Goal: Transaction & Acquisition: Purchase product/service

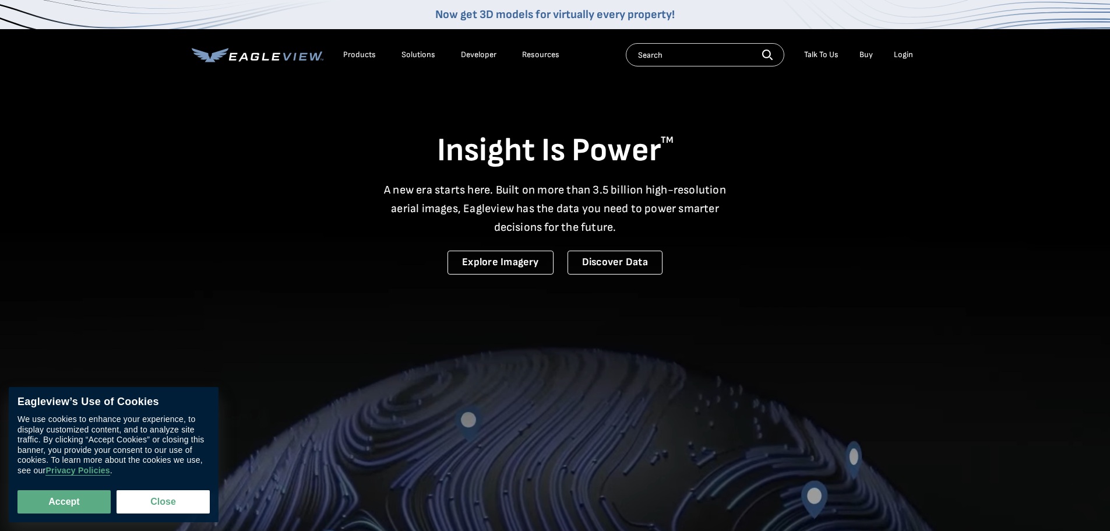
click at [907, 50] on div "Login" at bounding box center [903, 55] width 19 height 10
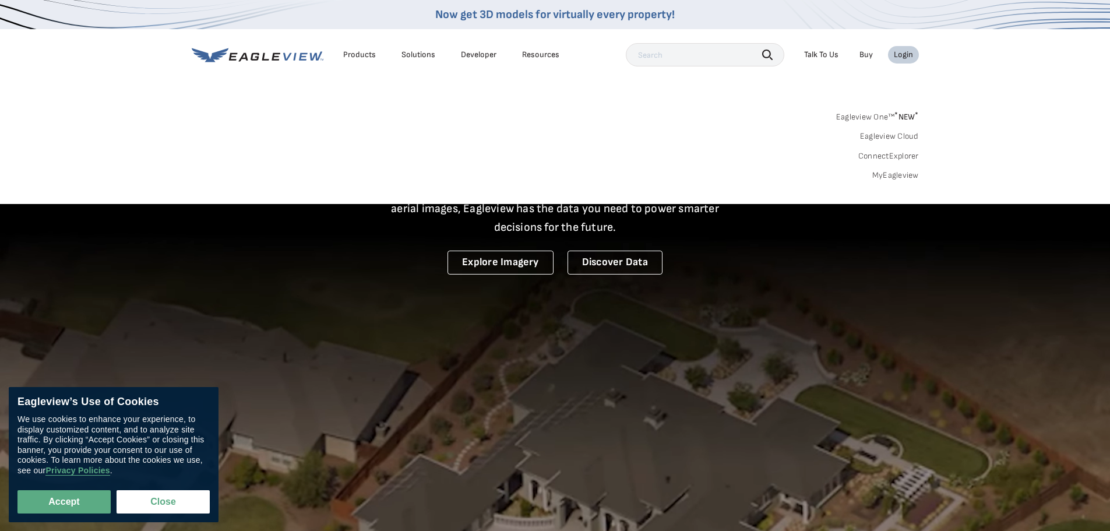
click at [887, 176] on link "MyEagleview" at bounding box center [895, 175] width 47 height 10
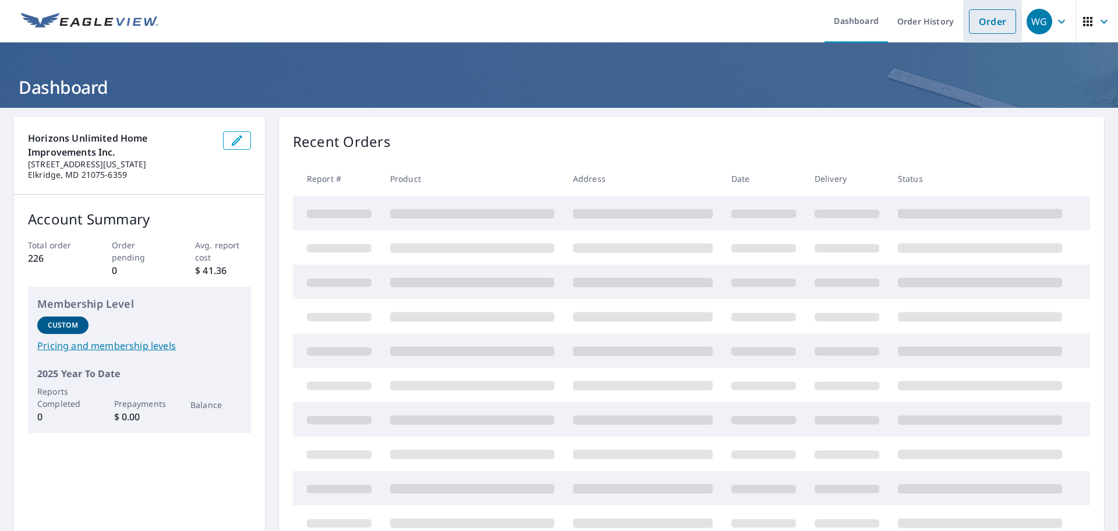
click at [981, 19] on link "Order" at bounding box center [992, 21] width 47 height 24
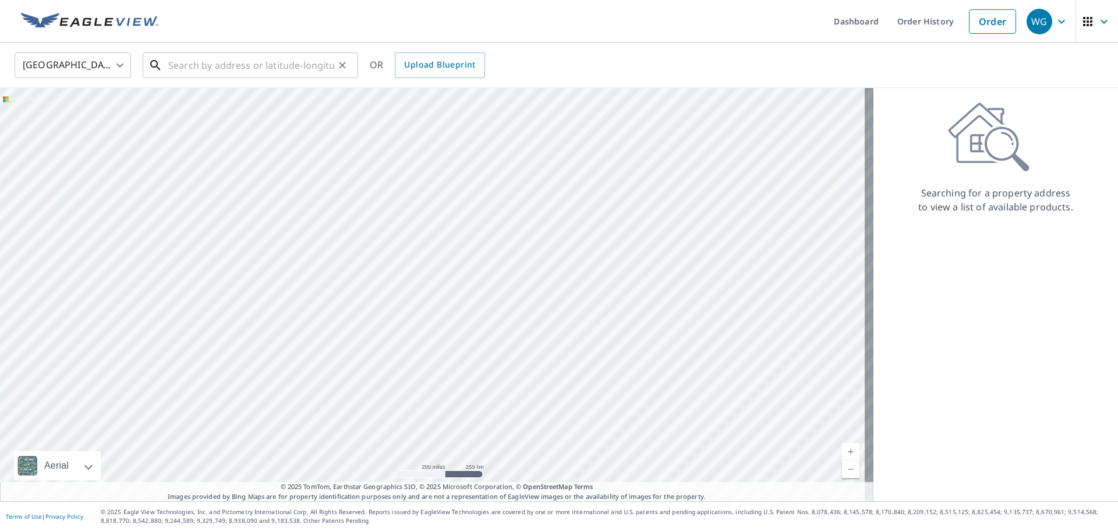
click at [245, 65] on input "text" at bounding box center [251, 65] width 166 height 33
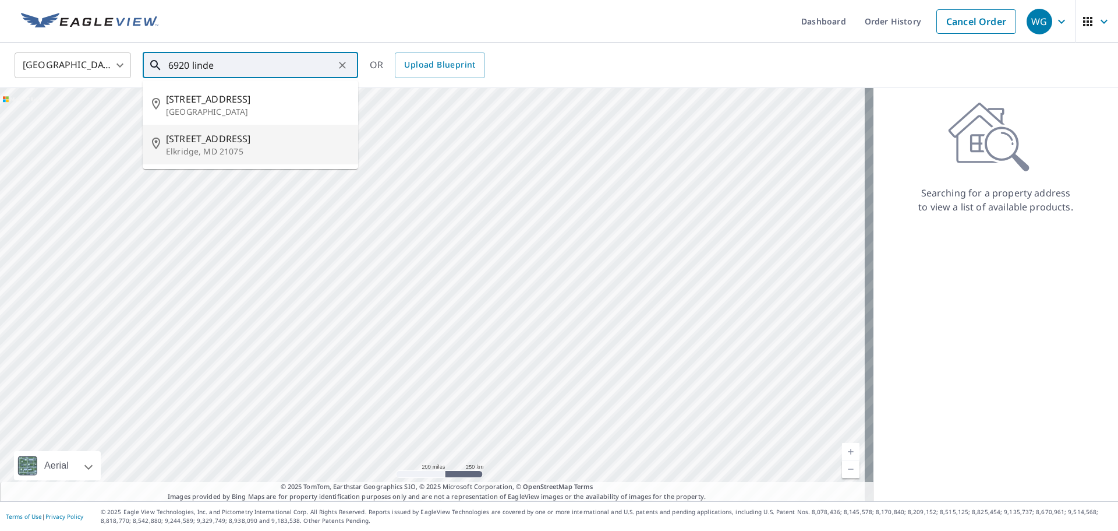
click at [291, 151] on p "Elkridge, MD 21075" at bounding box center [257, 152] width 183 height 12
type input "6920 Linden Ave Elkridge, MD 21075"
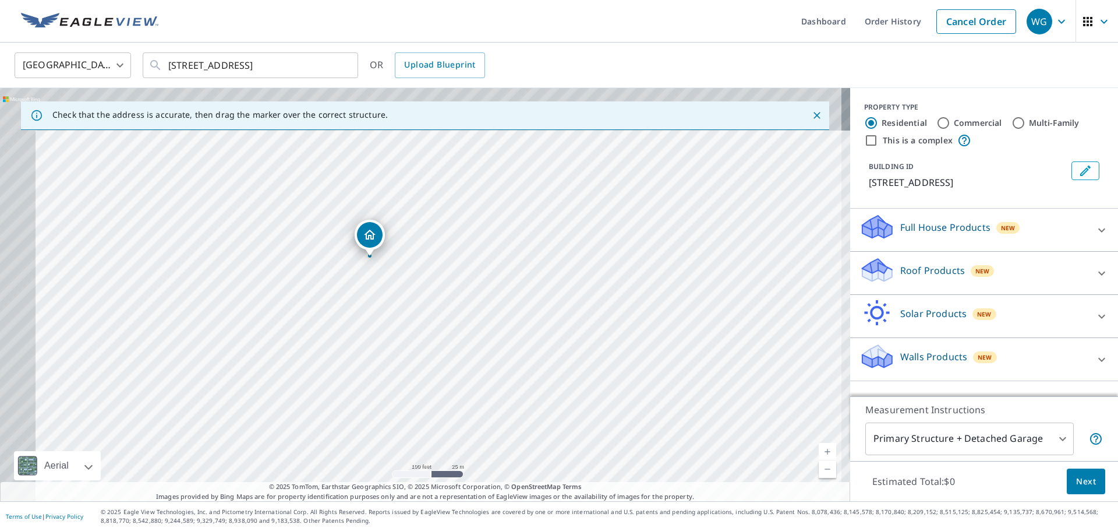
drag, startPoint x: 301, startPoint y: 165, endPoint x: 418, endPoint y: 298, distance: 177.5
click at [418, 298] on div "6920 Linden Ave Elkridge, MD 21075" at bounding box center [425, 294] width 851 height 413
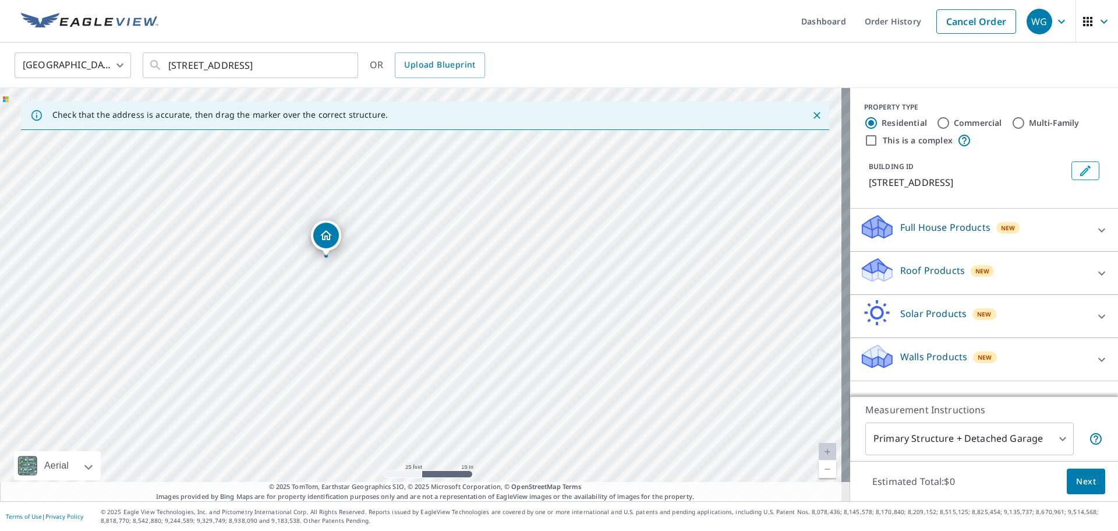
drag, startPoint x: 290, startPoint y: 285, endPoint x: 395, endPoint y: 405, distance: 159.4
click at [395, 405] on div "6920 Linden Ave Elkridge, MD 21075" at bounding box center [425, 294] width 851 height 413
click at [1096, 267] on icon at bounding box center [1102, 273] width 14 height 14
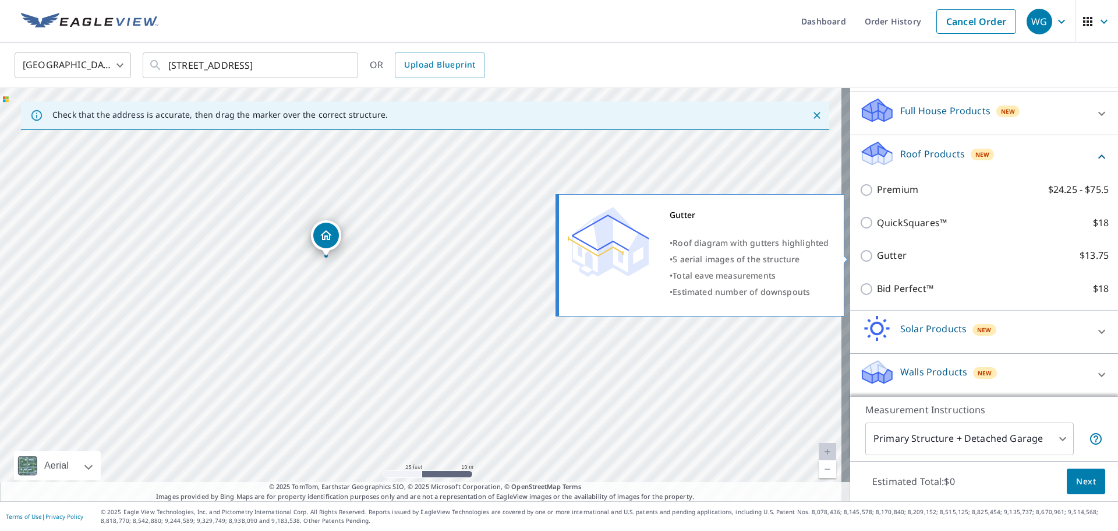
scroll to position [117, 0]
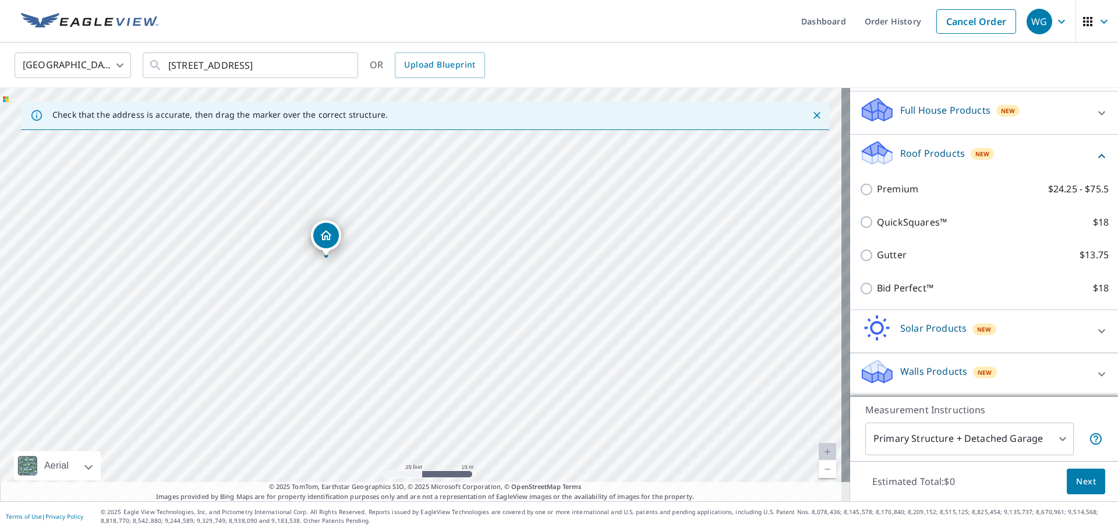
click at [1095, 375] on icon at bounding box center [1102, 374] width 14 height 14
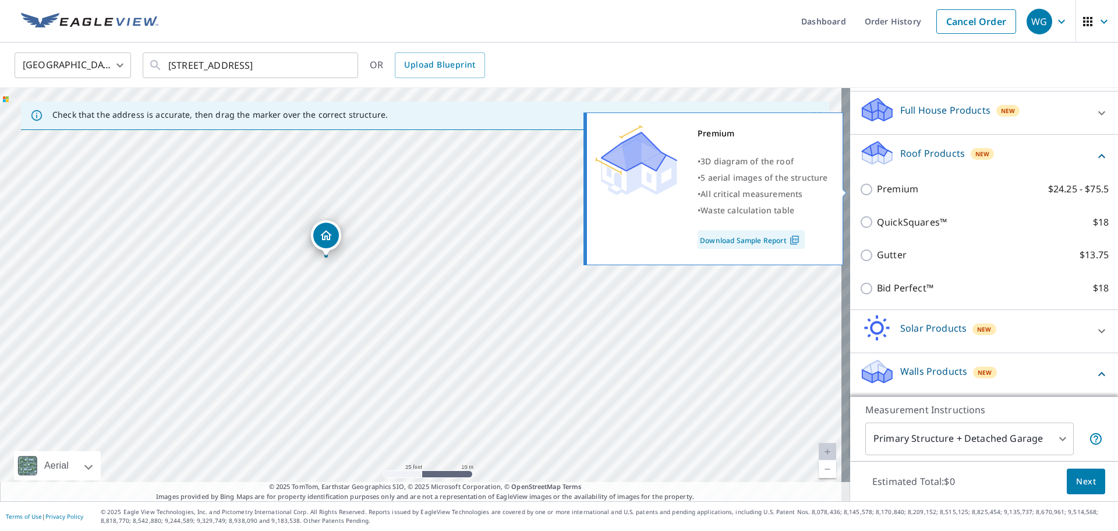
scroll to position [183, 0]
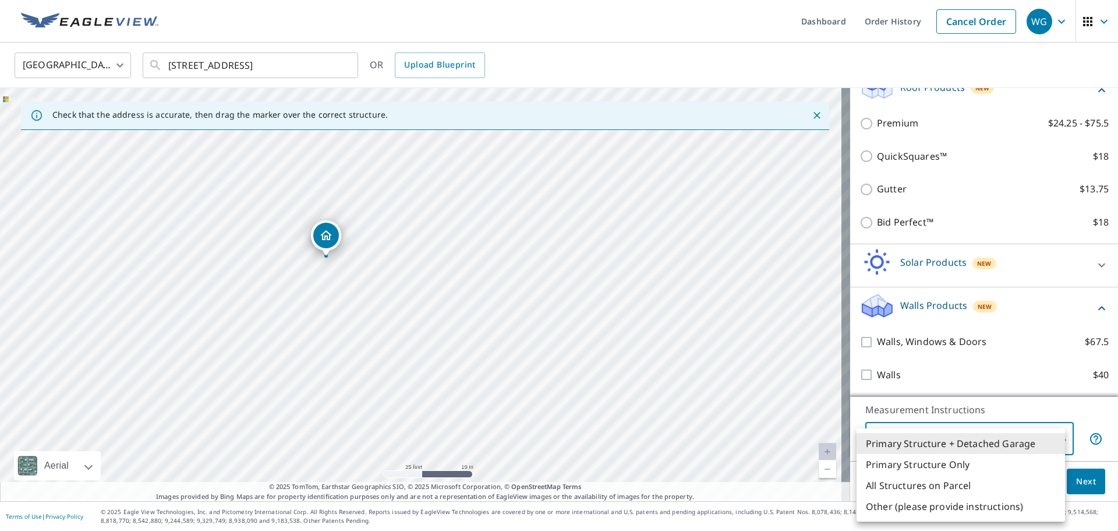
click at [1051, 436] on body "WG WG Dashboard Order History Cancel Order WG United States US ​ 6920 Linden Av…" at bounding box center [559, 265] width 1118 height 531
click at [1068, 422] on div at bounding box center [559, 265] width 1118 height 531
click at [1056, 436] on body "WG WG Dashboard Order History Cancel Order WG United States US ​ 6920 Linden Av…" at bounding box center [559, 265] width 1118 height 531
click at [1068, 421] on div at bounding box center [559, 265] width 1118 height 531
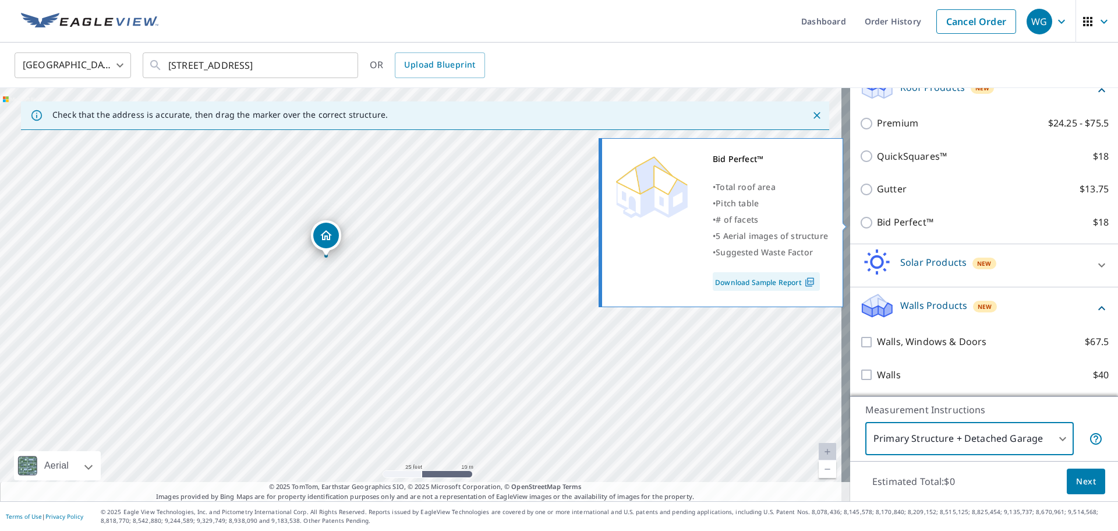
click at [765, 282] on link "Download Sample Report" at bounding box center [766, 281] width 107 height 19
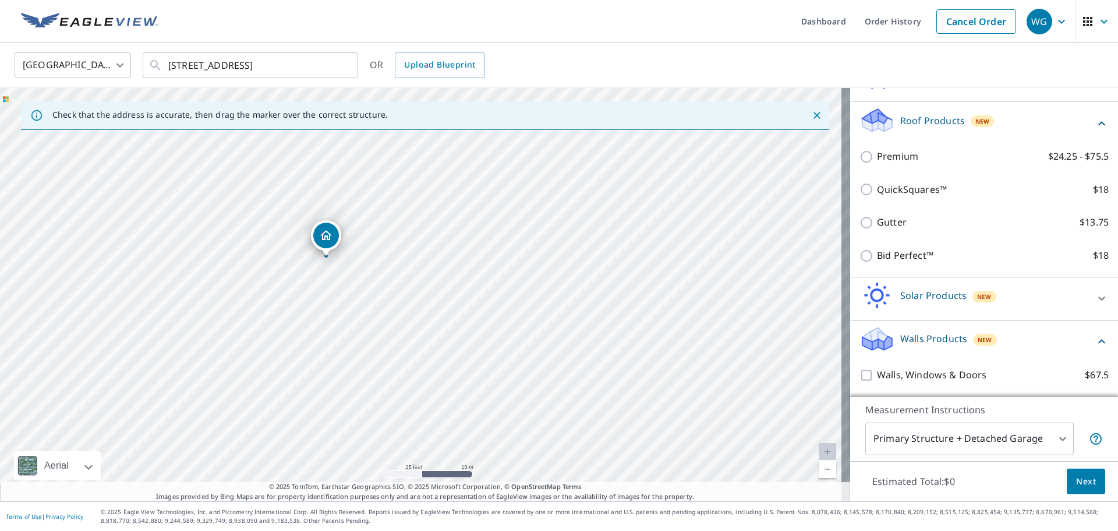
scroll to position [175, 0]
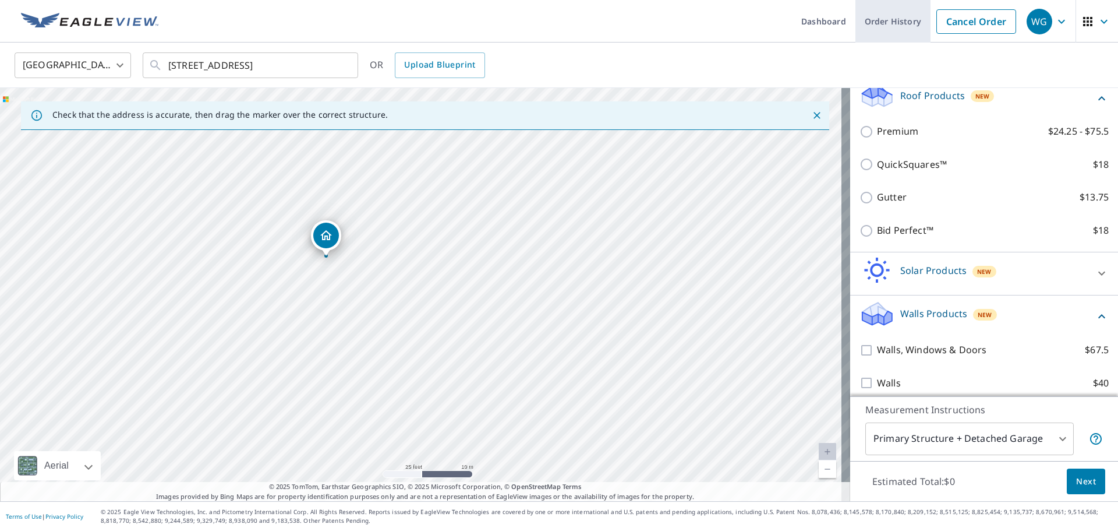
click at [873, 24] on link "Order History" at bounding box center [893, 21] width 75 height 43
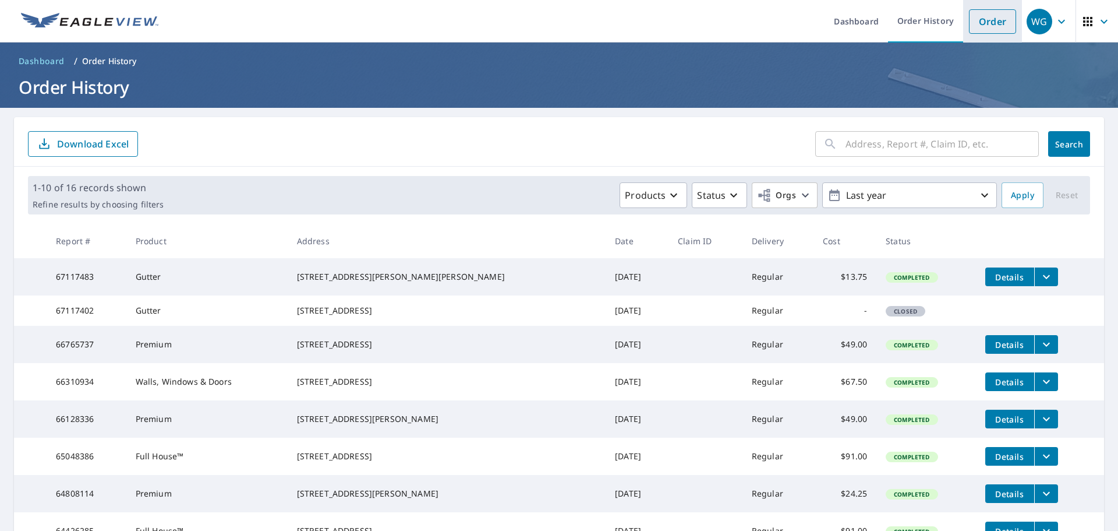
click at [993, 21] on link "Order" at bounding box center [992, 21] width 47 height 24
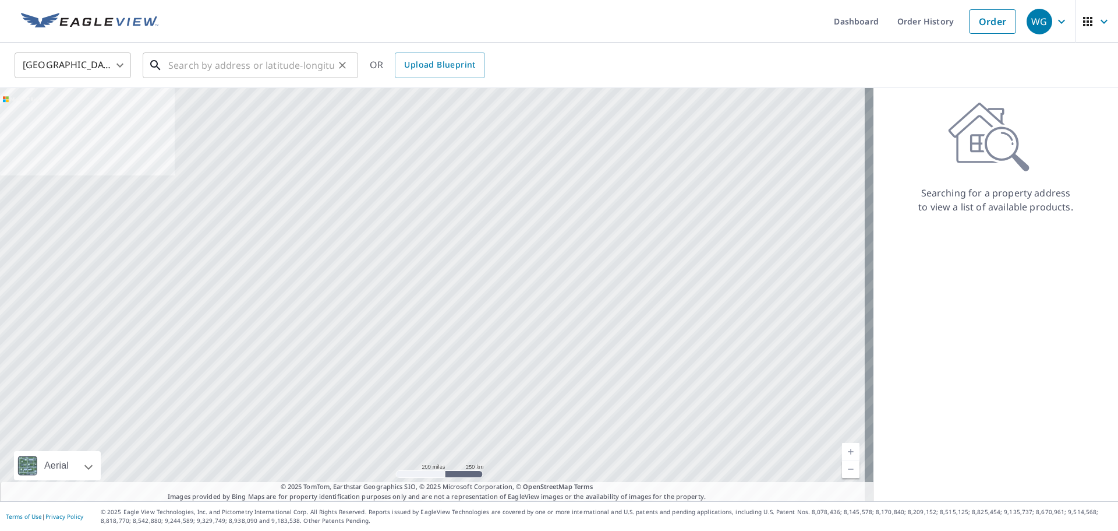
click at [304, 68] on input "text" at bounding box center [251, 65] width 166 height 33
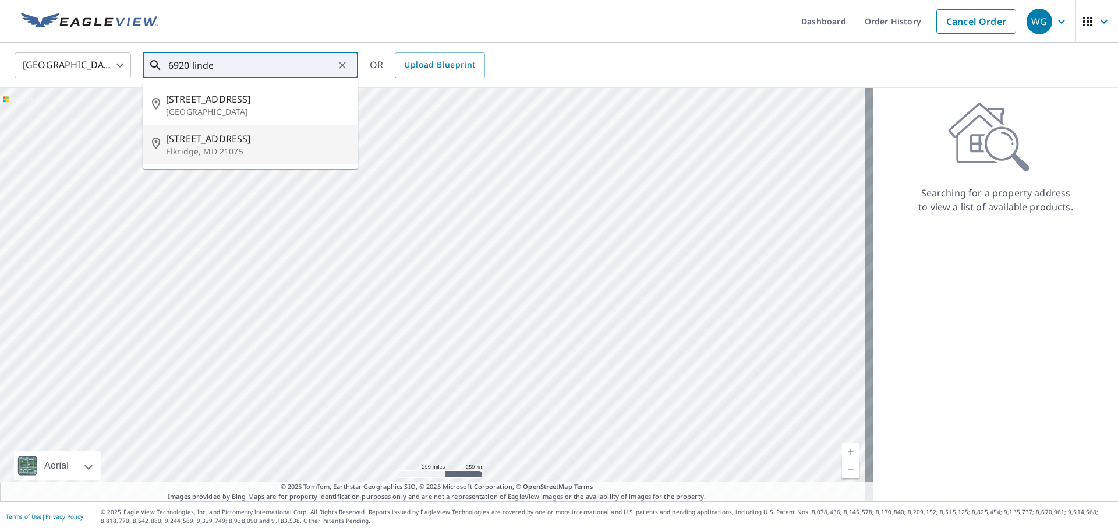
click at [271, 147] on p "Elkridge, MD 21075" at bounding box center [257, 152] width 183 height 12
type input "6920 Linden Ave Elkridge, MD 21075"
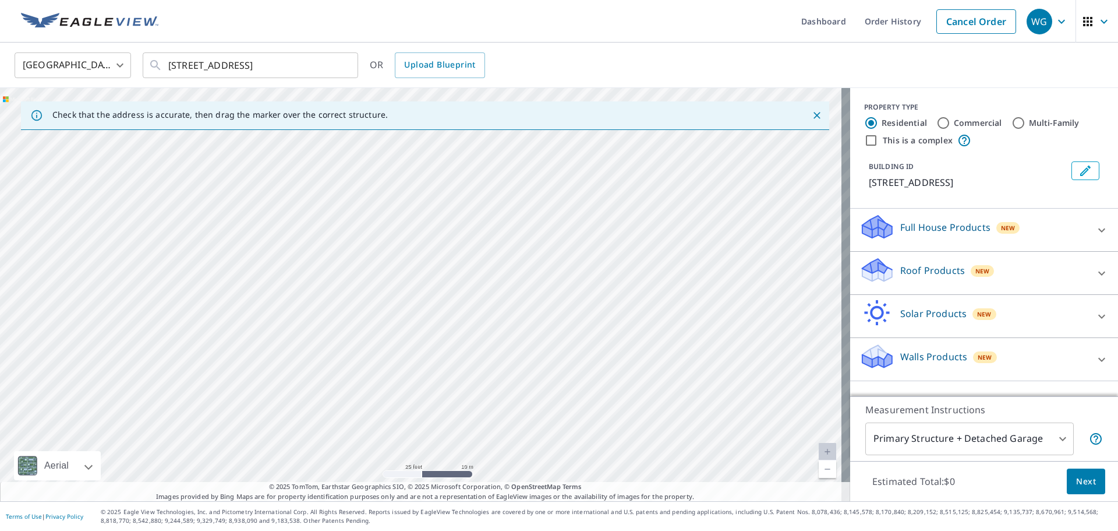
drag, startPoint x: 333, startPoint y: 157, endPoint x: 505, endPoint y: 492, distance: 376.0
click at [528, 530] on html "WG WG Dashboard Order History Cancel Order WG United States US ​ 6920 Linden Av…" at bounding box center [559, 265] width 1118 height 531
click at [303, 179] on div "6920 Linden Ave Elkridge, MD 21075" at bounding box center [425, 294] width 851 height 413
drag, startPoint x: 391, startPoint y: 211, endPoint x: 570, endPoint y: 288, distance: 194.7
click at [570, 288] on div "6920 Linden Ave Elkridge, MD 21075" at bounding box center [425, 294] width 851 height 413
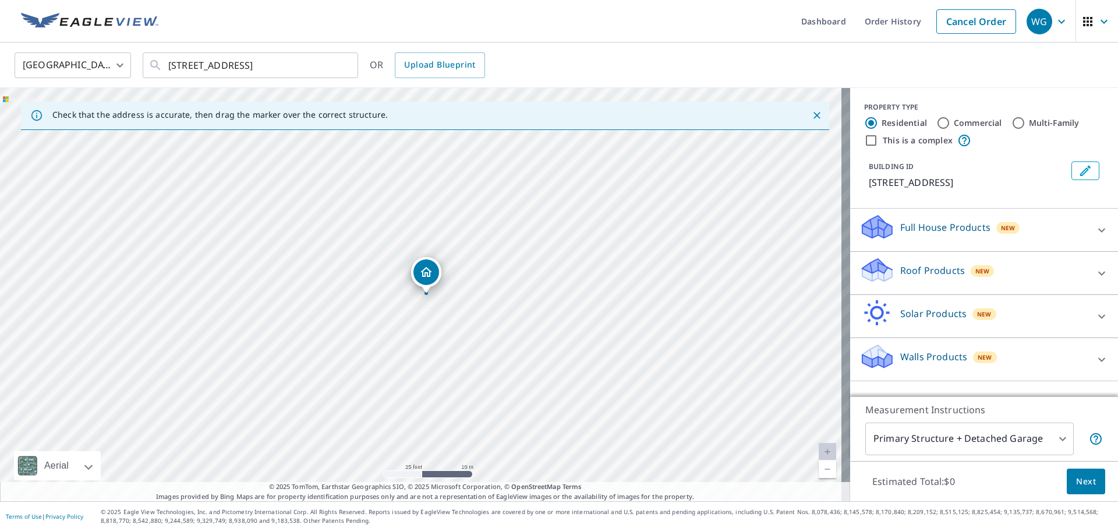
click at [976, 269] on span "New" at bounding box center [983, 270] width 15 height 9
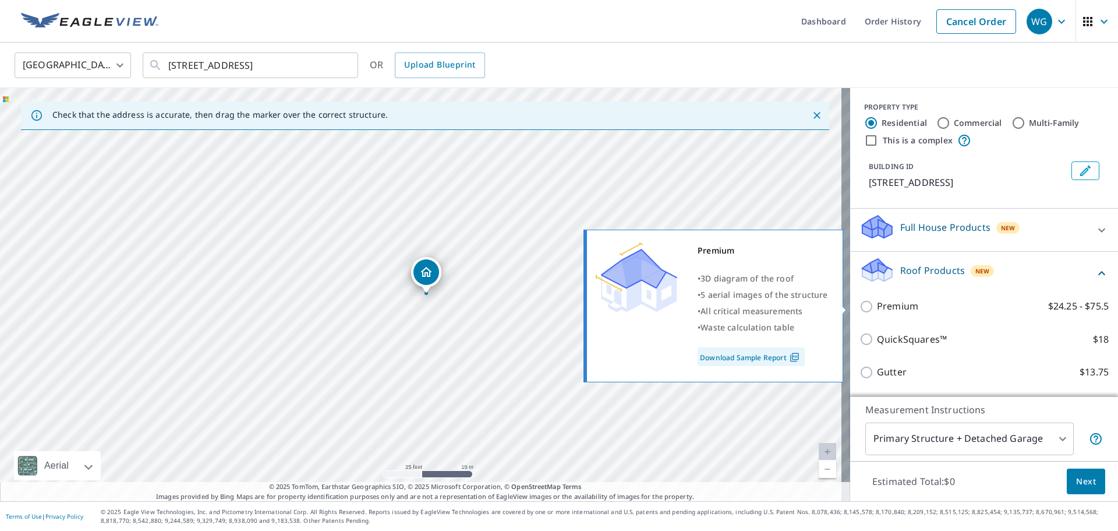
click at [860, 305] on input "Premium $24.25 - $75.5" at bounding box center [868, 306] width 17 height 14
checkbox input "true"
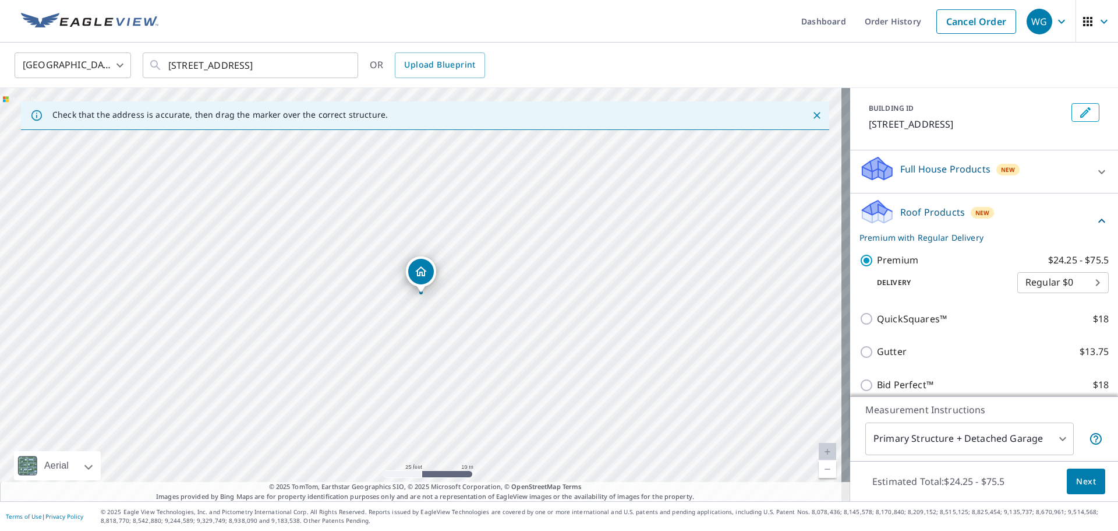
scroll to position [117, 0]
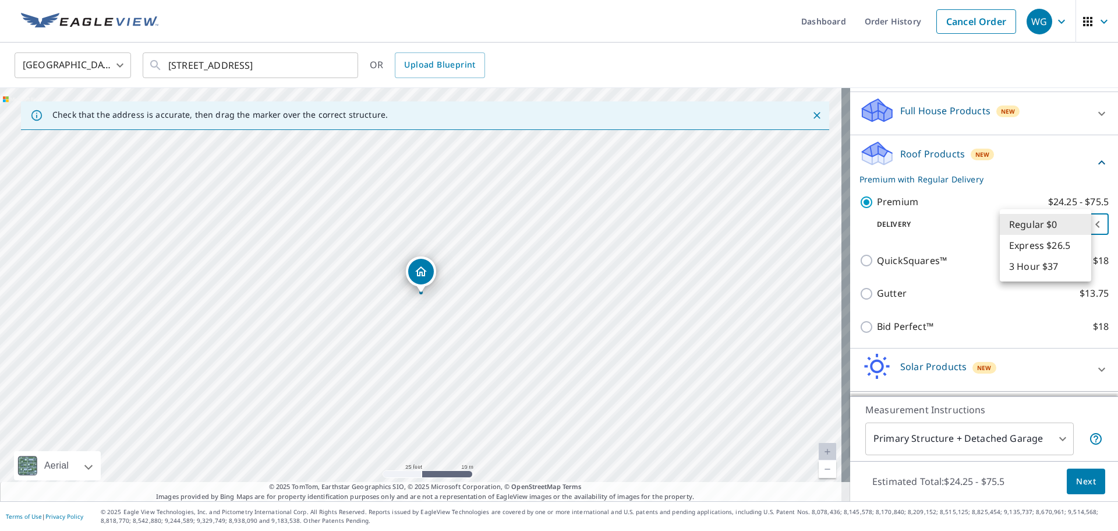
click at [1070, 220] on body "WG WG Dashboard Order History Cancel Order WG United States US ​ 6920 Linden Av…" at bounding box center [559, 265] width 1118 height 531
click at [1070, 220] on li "Regular $0" at bounding box center [1045, 224] width 91 height 21
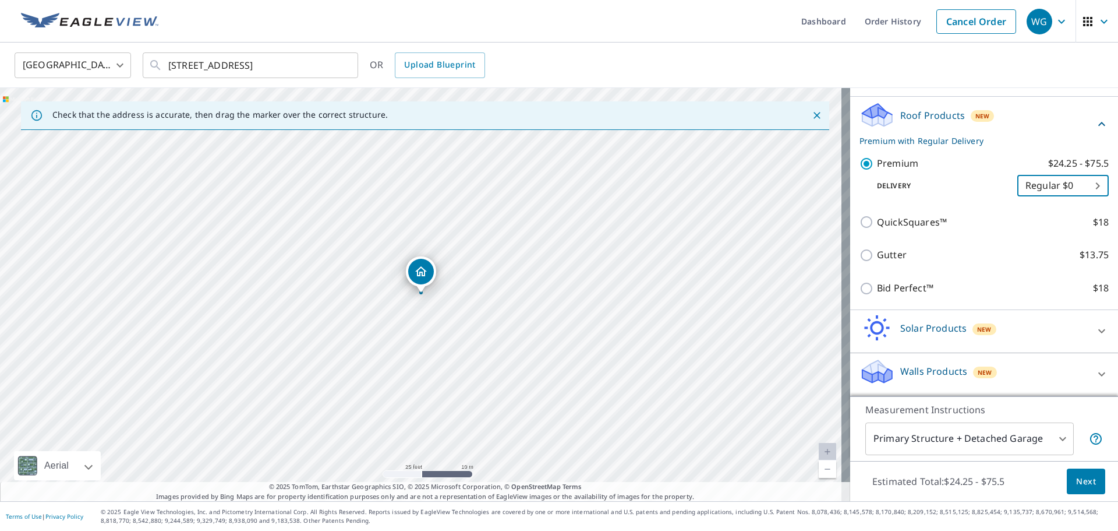
click at [952, 372] on p "Walls Products" at bounding box center [934, 371] width 67 height 14
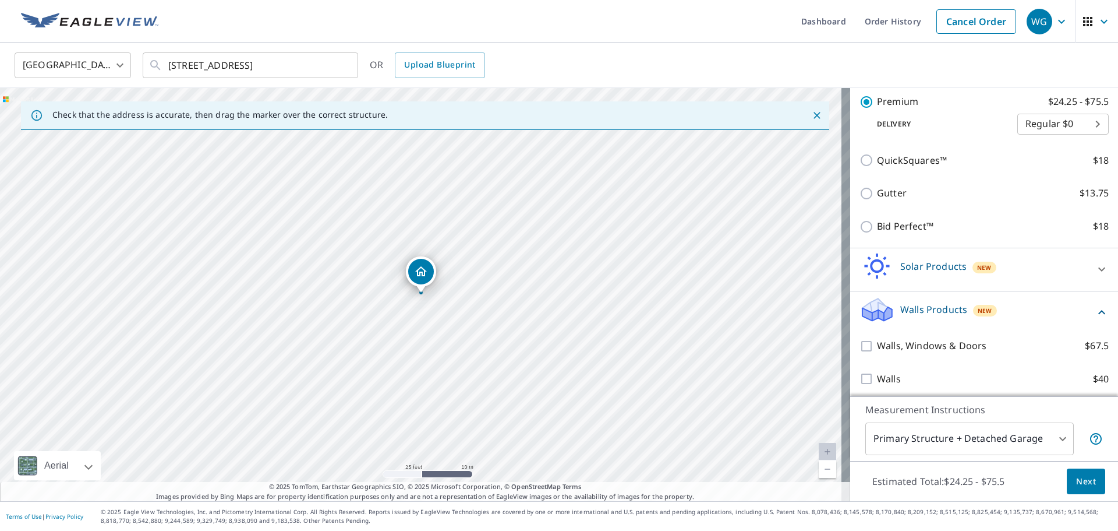
scroll to position [221, 0]
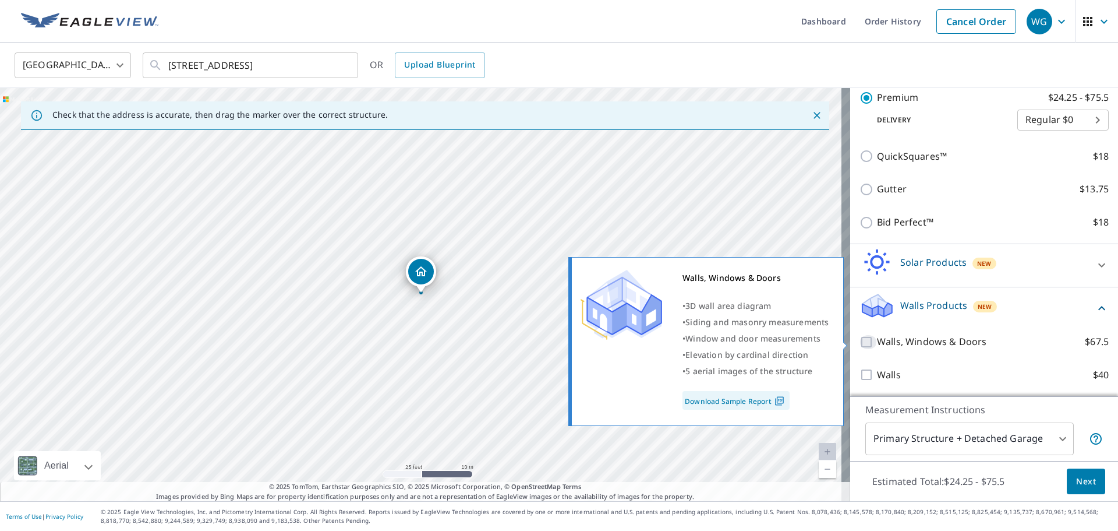
click at [860, 342] on input "Walls, Windows & Doors $67.5" at bounding box center [868, 342] width 17 height 14
checkbox input "true"
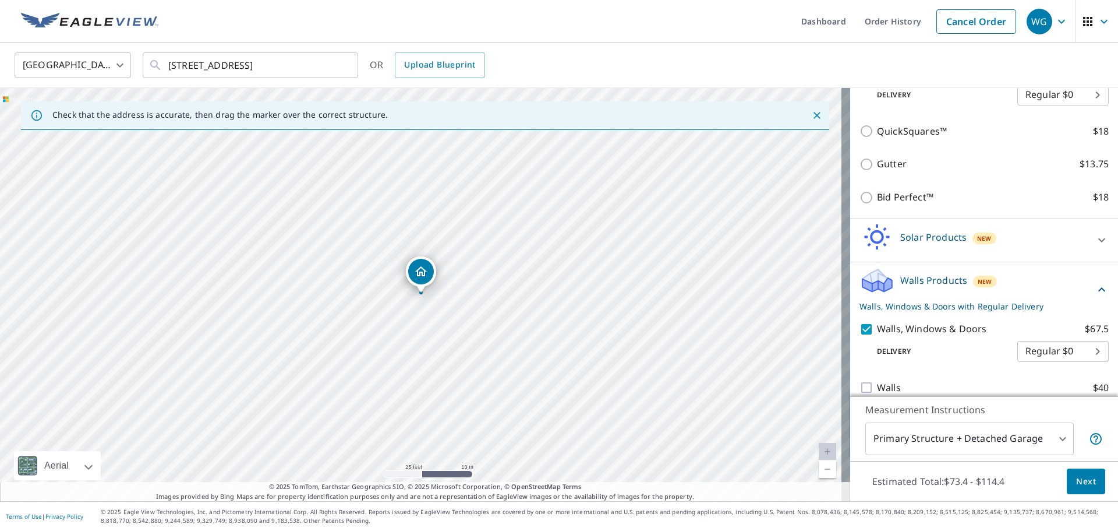
scroll to position [259, 0]
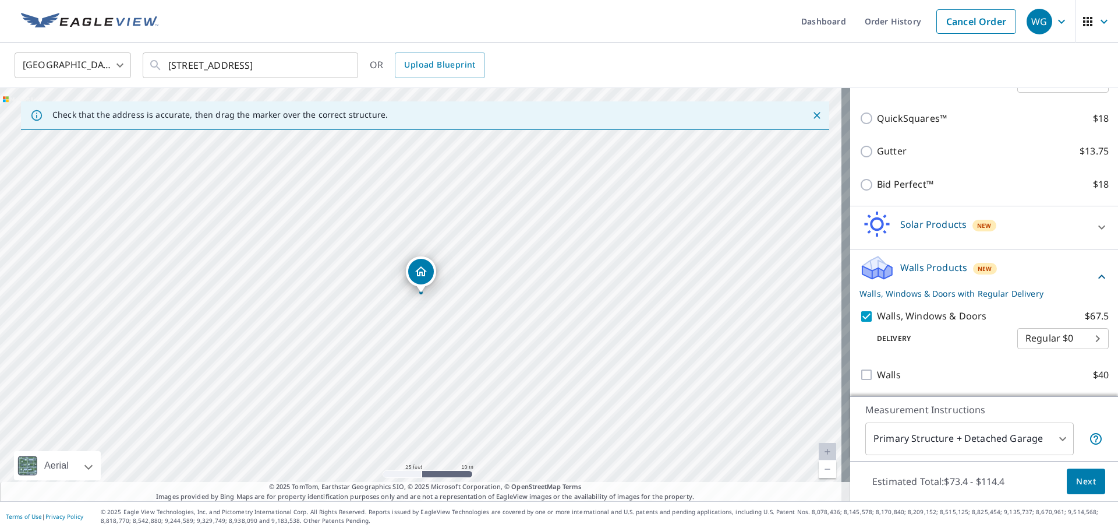
click at [1077, 482] on span "Next" at bounding box center [1087, 481] width 20 height 15
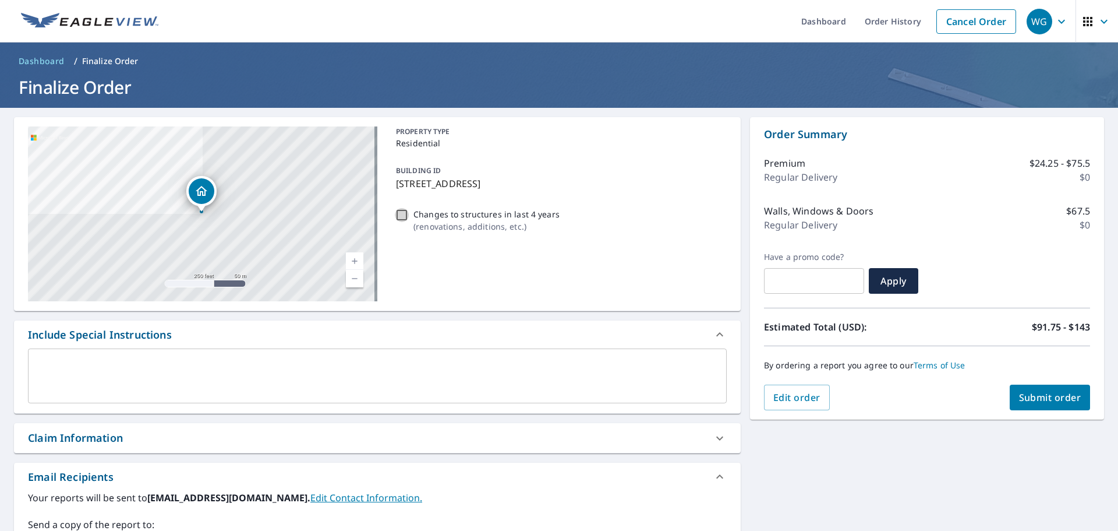
click at [397, 214] on input "Changes to structures in last 4 years ( renovations, additions, etc. )" at bounding box center [402, 215] width 14 height 14
checkbox input "true"
click at [403, 214] on input "Changes to structures in last 4 years ( renovations, additions, etc. )" at bounding box center [402, 215] width 14 height 14
checkbox input "false"
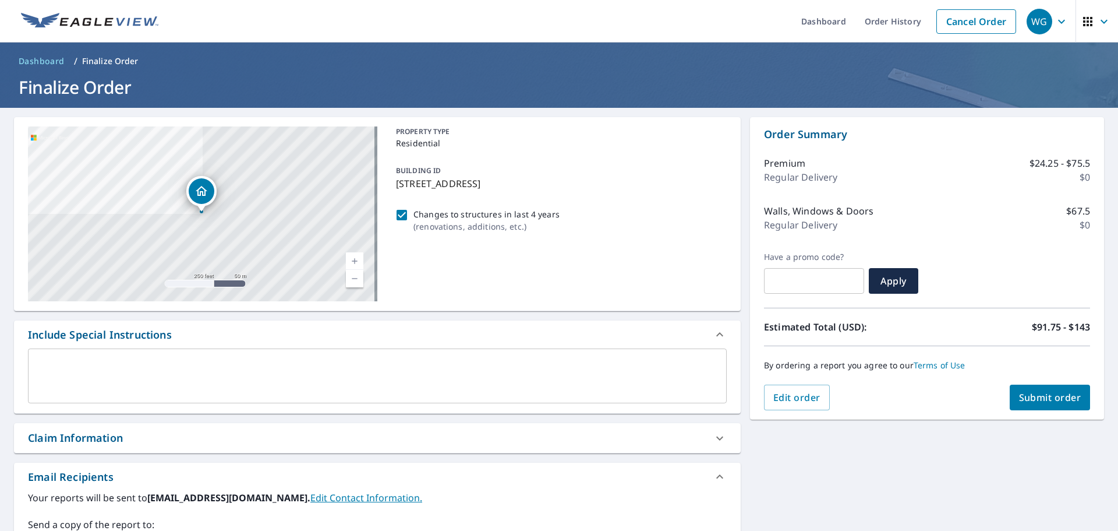
checkbox input "true"
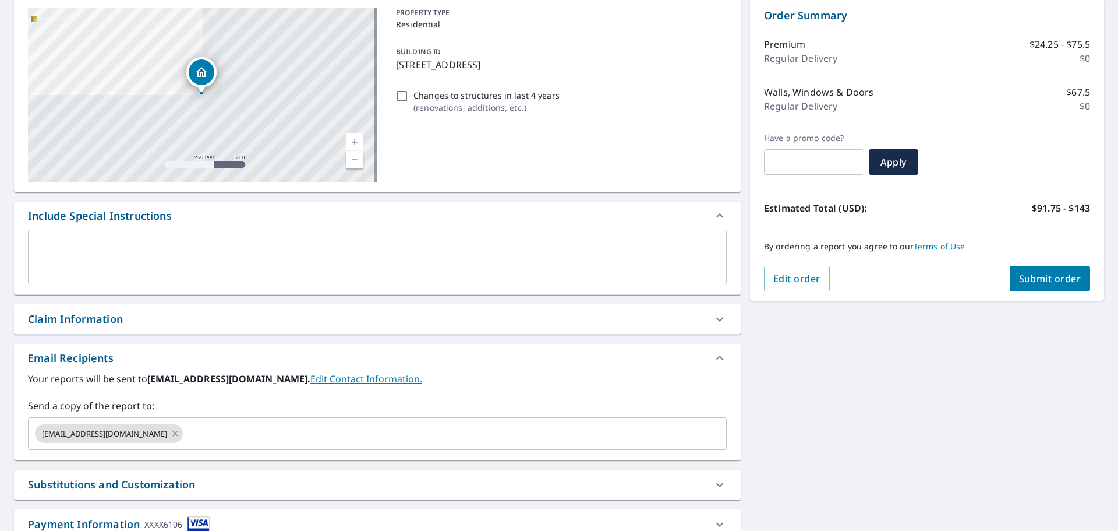
scroll to position [203, 0]
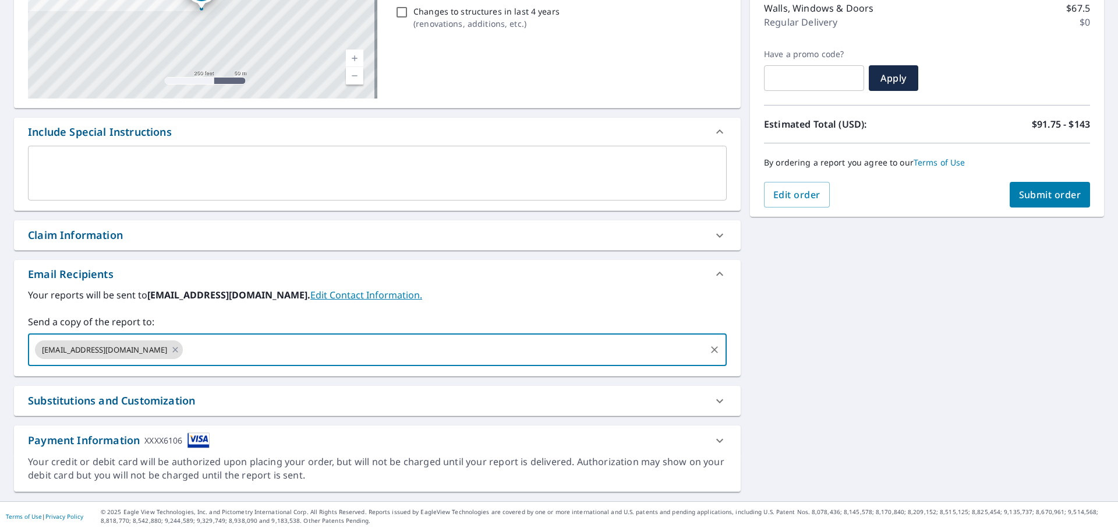
click at [185, 355] on input "text" at bounding box center [445, 349] width 520 height 22
type input "billg@huimprove.com"
click at [171, 343] on icon at bounding box center [175, 349] width 9 height 13
checkbox input "true"
click at [207, 352] on input "billg@huimprove.com" at bounding box center [368, 349] width 671 height 22
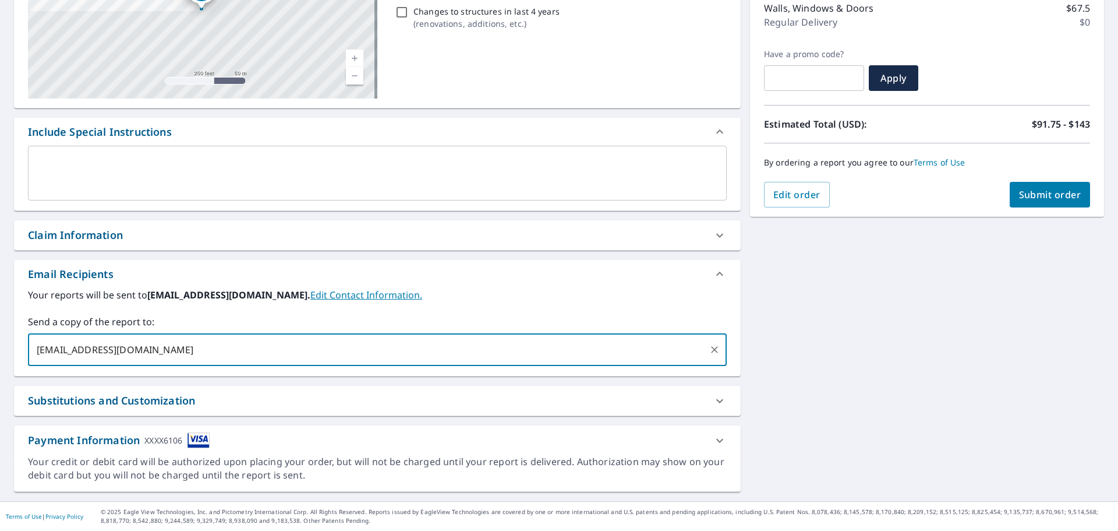
type input "billg@huimprove.com"
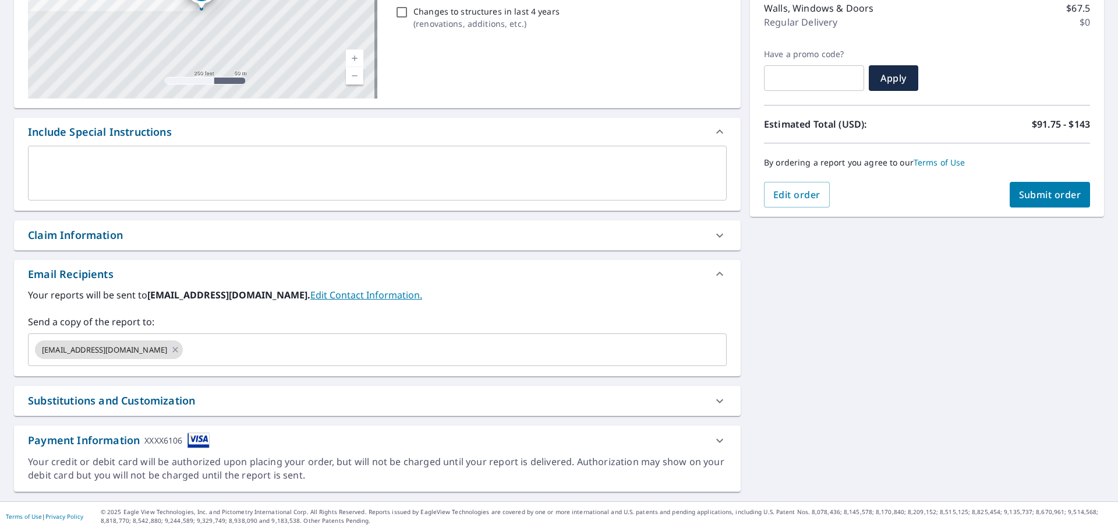
click at [252, 317] on label "Send a copy of the report to:" at bounding box center [377, 322] width 699 height 14
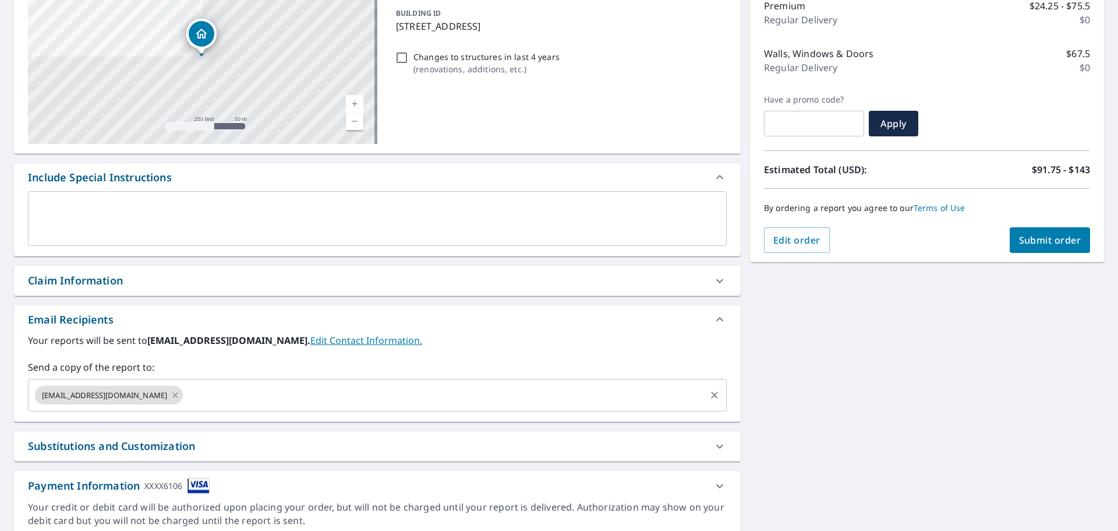
scroll to position [86, 0]
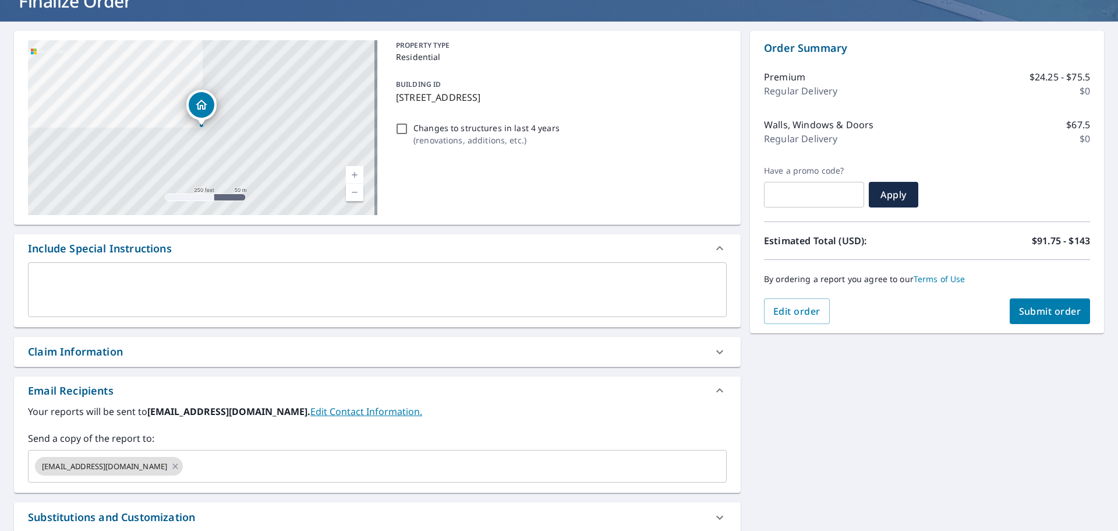
click at [713, 353] on icon at bounding box center [720, 352] width 14 height 14
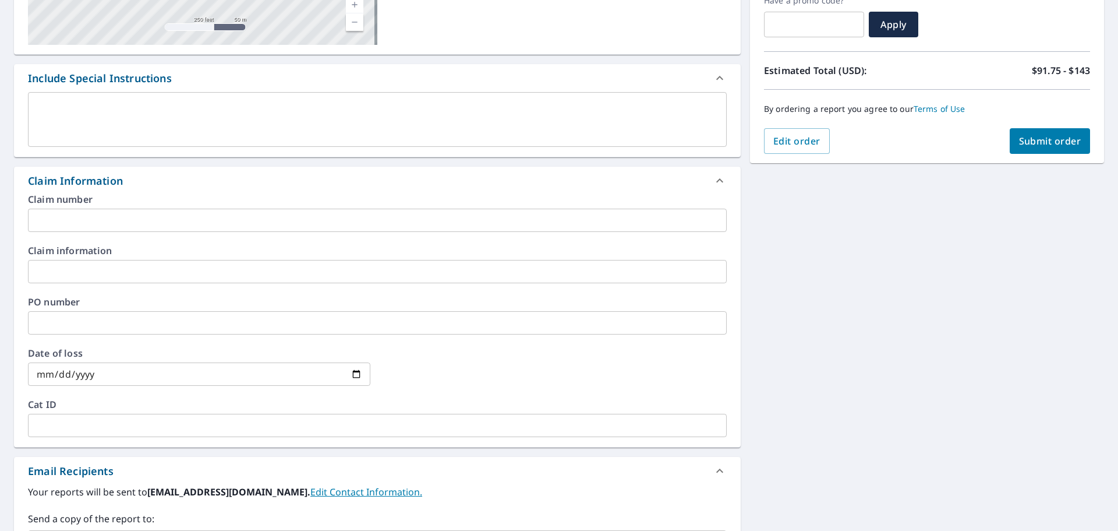
scroll to position [261, 0]
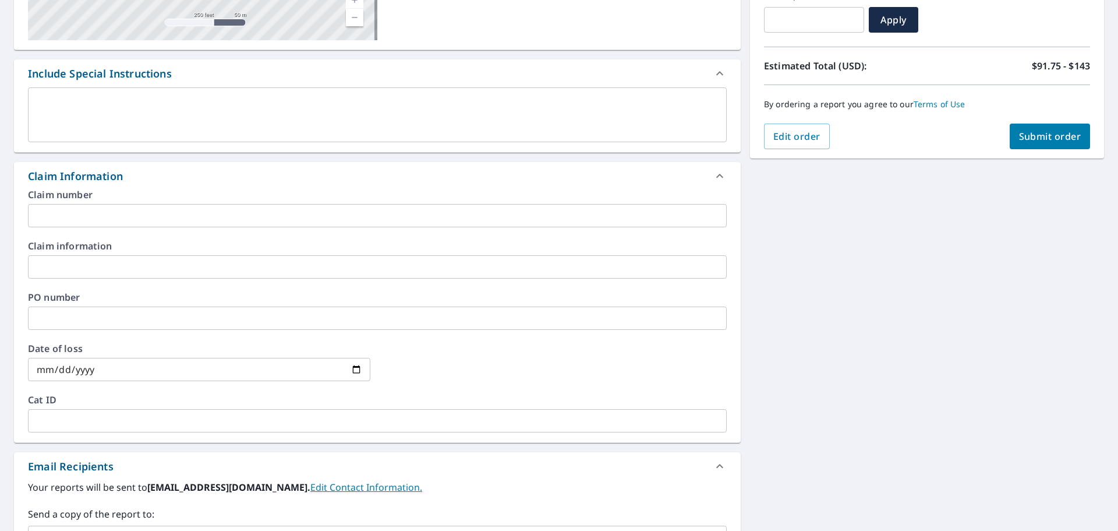
click at [713, 172] on icon at bounding box center [720, 176] width 14 height 14
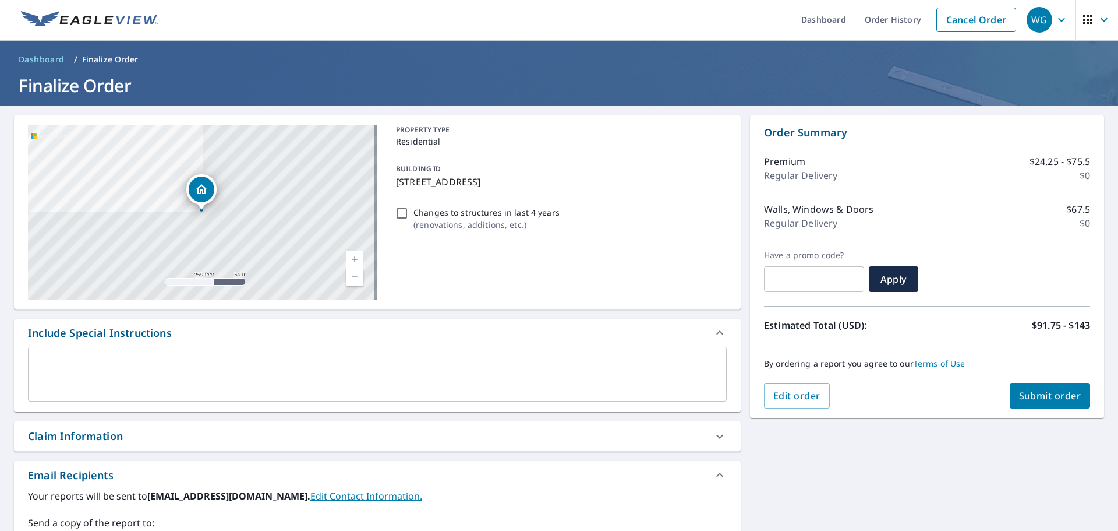
scroll to position [0, 0]
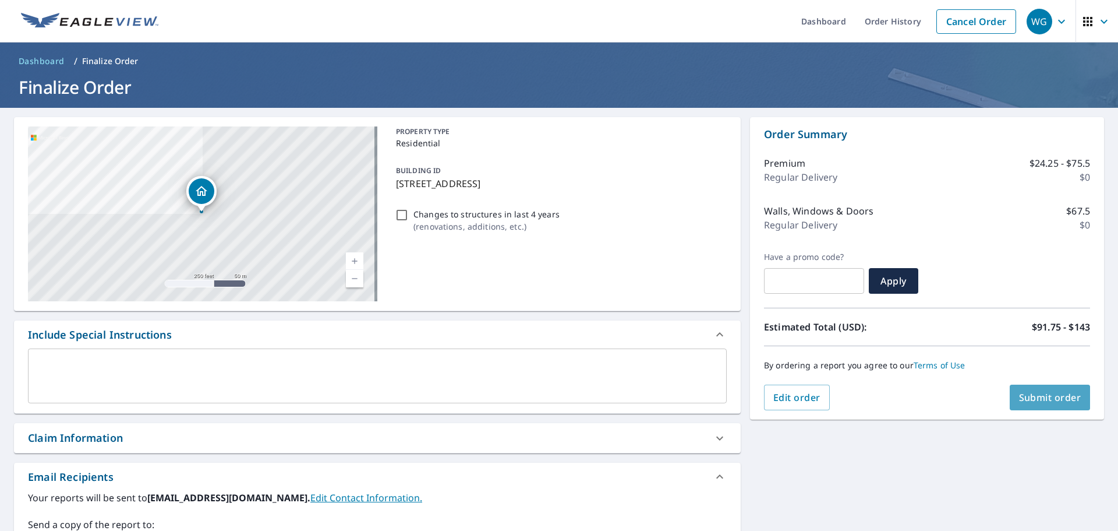
click at [1064, 398] on span "Submit order" at bounding box center [1050, 397] width 62 height 13
checkbox input "true"
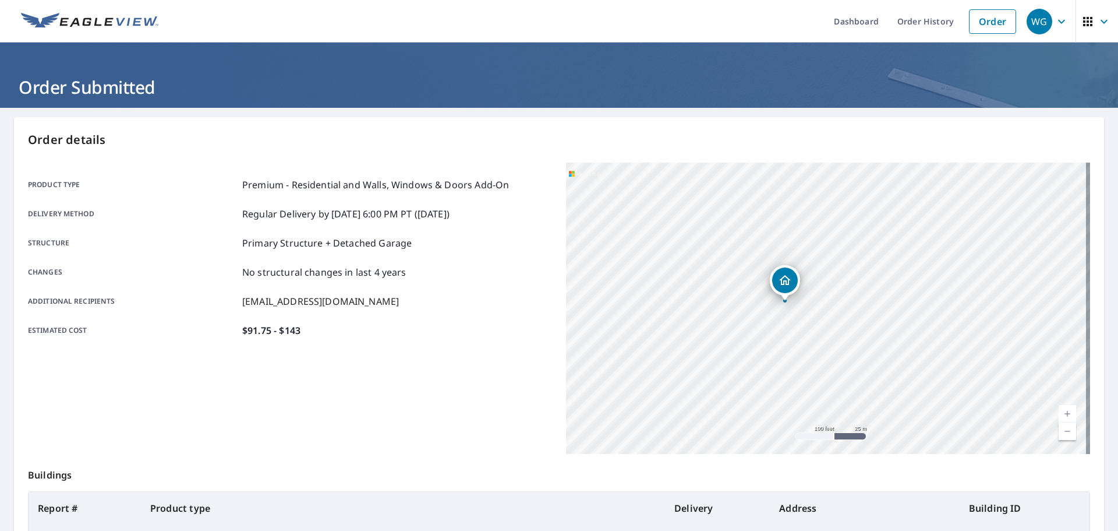
drag, startPoint x: 877, startPoint y: 281, endPoint x: 779, endPoint y: 331, distance: 109.4
click at [779, 331] on div "6920 Linden Ave Elkridge, MD 21075" at bounding box center [828, 308] width 524 height 291
